Goal: Navigation & Orientation: Find specific page/section

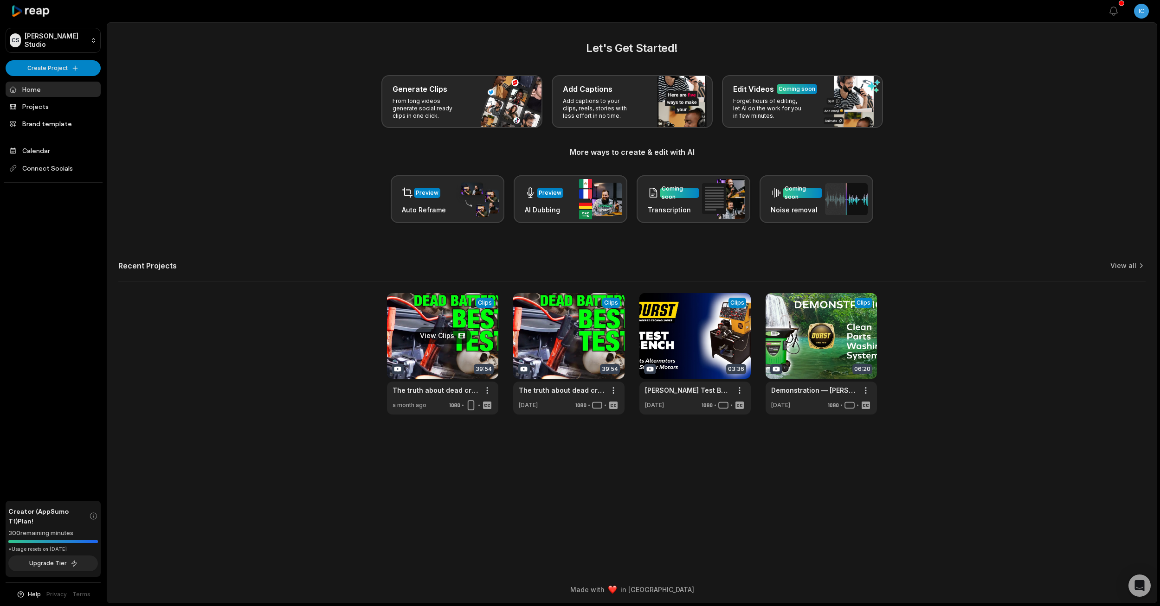
click at [404, 312] on link at bounding box center [442, 354] width 111 height 122
click at [577, 323] on link at bounding box center [568, 354] width 111 height 122
